Goal: Find specific page/section: Find specific page/section

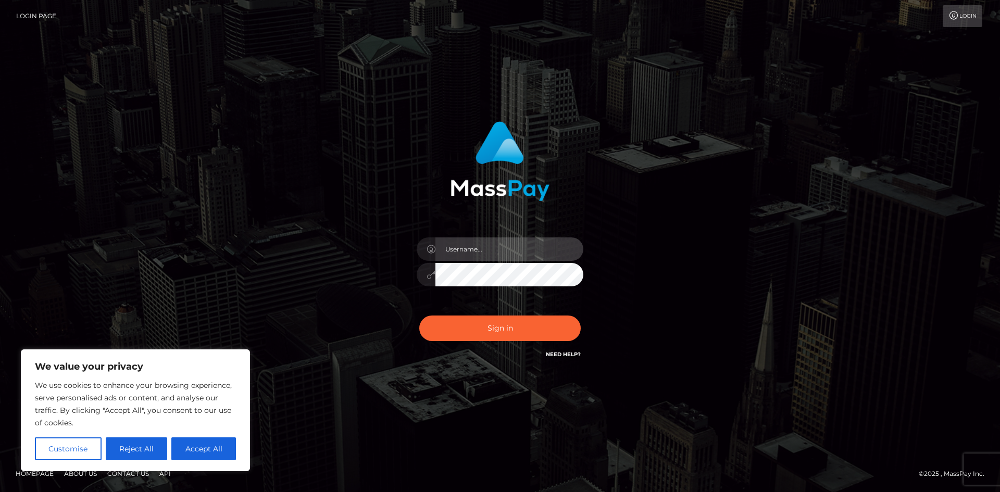
type input "hello.feetfinder"
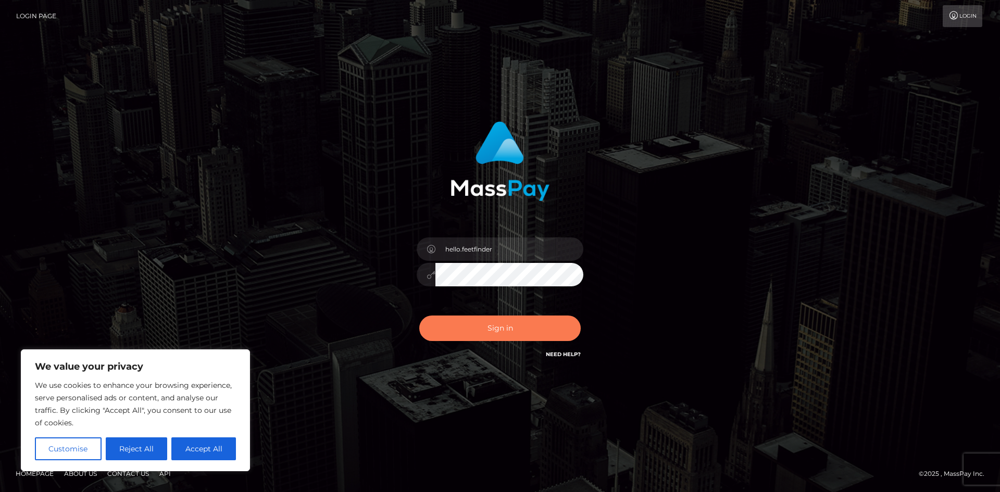
click at [489, 330] on button "Sign in" at bounding box center [500, 329] width 162 height 26
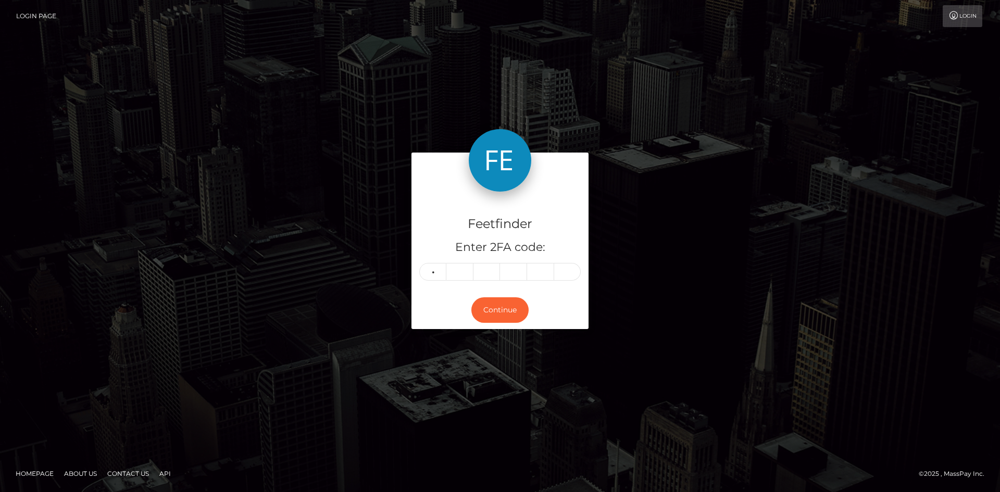
type input "8"
type input "4"
type input "0"
type input "2"
type input "6"
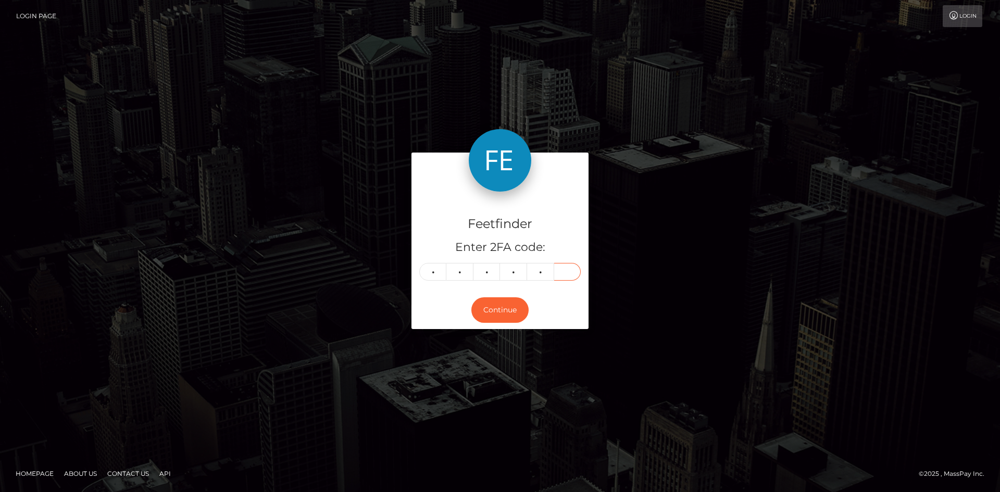
type input "3"
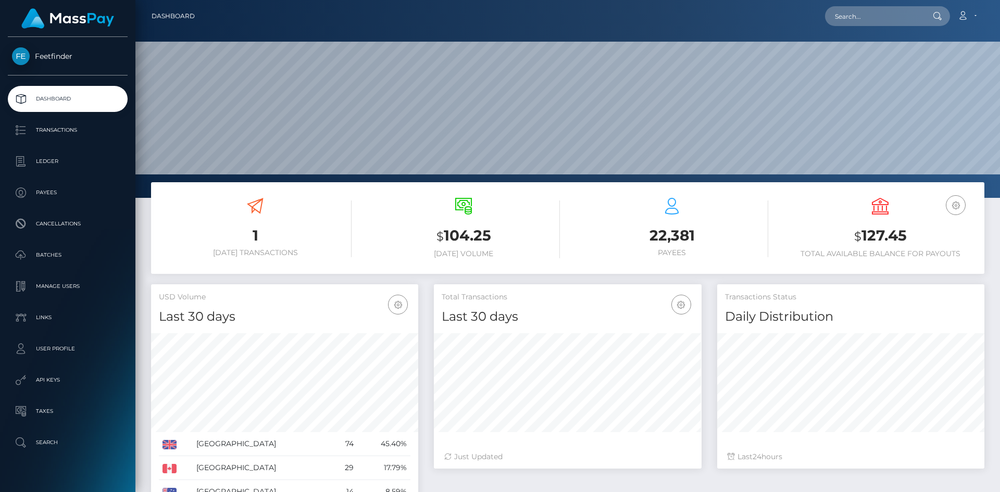
scroll to position [185, 268]
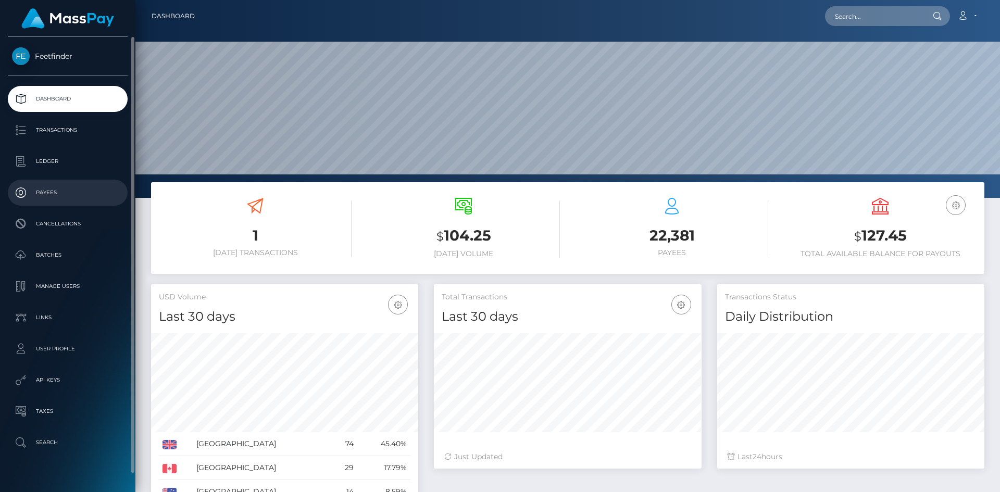
click at [57, 191] on p "Payees" at bounding box center [68, 193] width 112 height 16
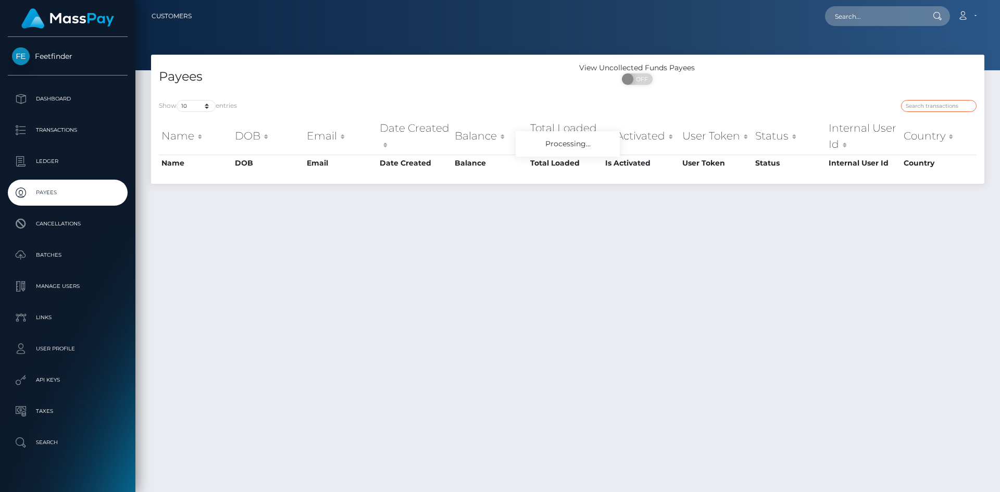
click at [949, 104] on input "search" at bounding box center [939, 106] width 76 height 12
paste input "1a02ca92-4210-11f0-bf09-062f66d36555"
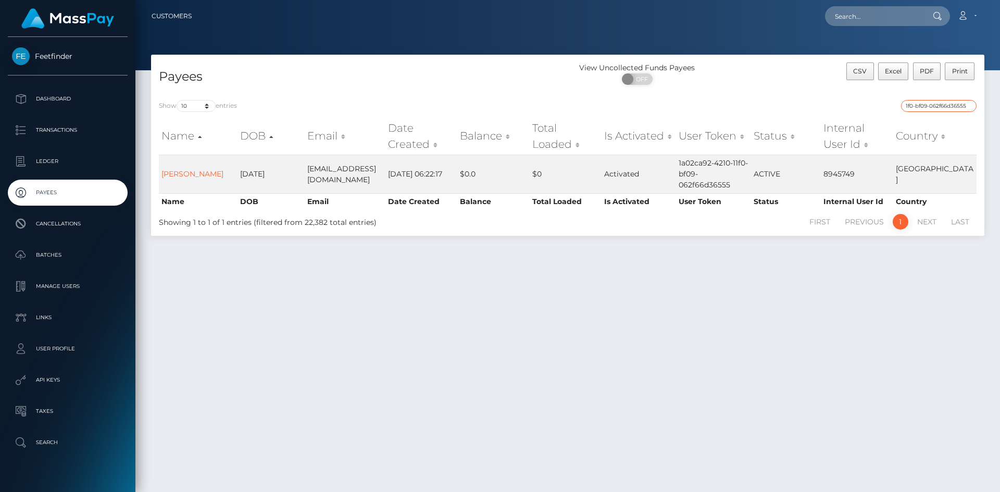
type input "1a02ca92-4210-11f0-bf09-062f66d36555"
click at [857, 214] on li "Previous" at bounding box center [865, 222] width 54 height 16
click at [860, 214] on li "Previous" at bounding box center [865, 222] width 54 height 16
